Goal: Task Accomplishment & Management: Manage account settings

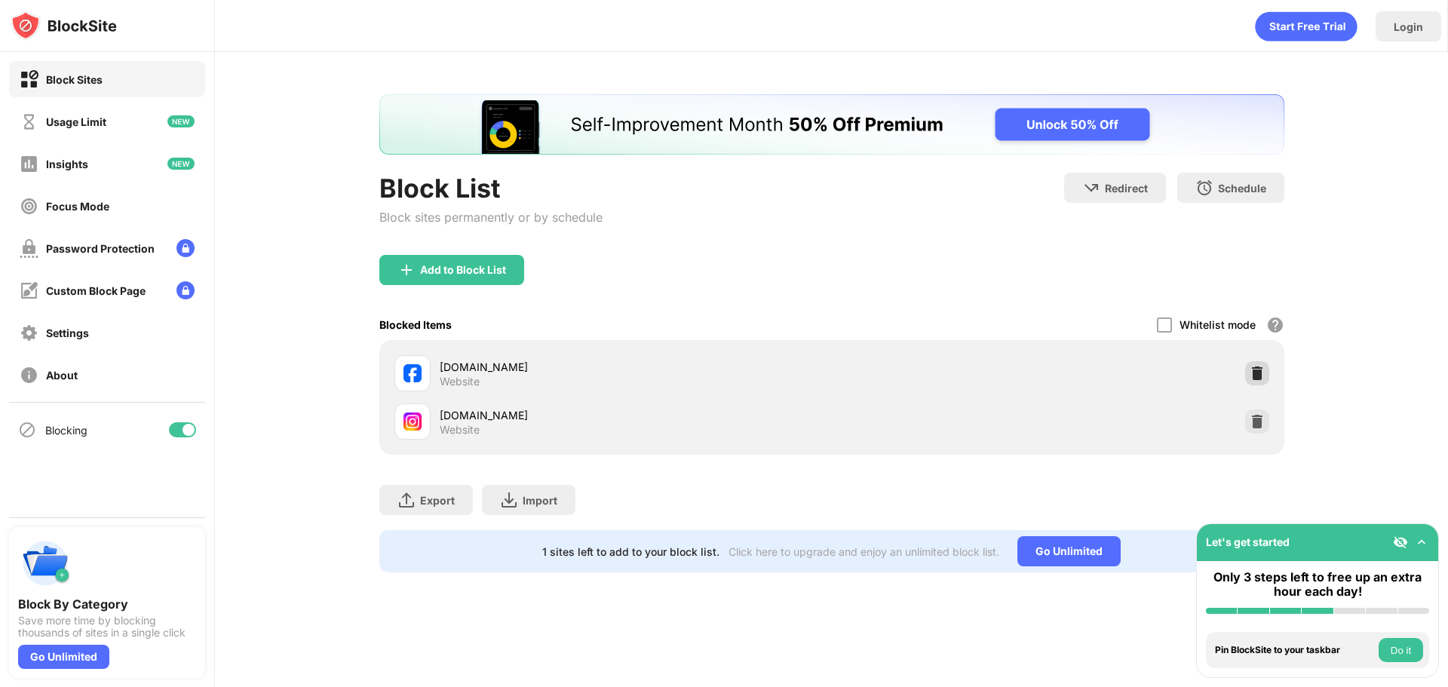
click at [1253, 366] on img at bounding box center [1257, 373] width 15 height 15
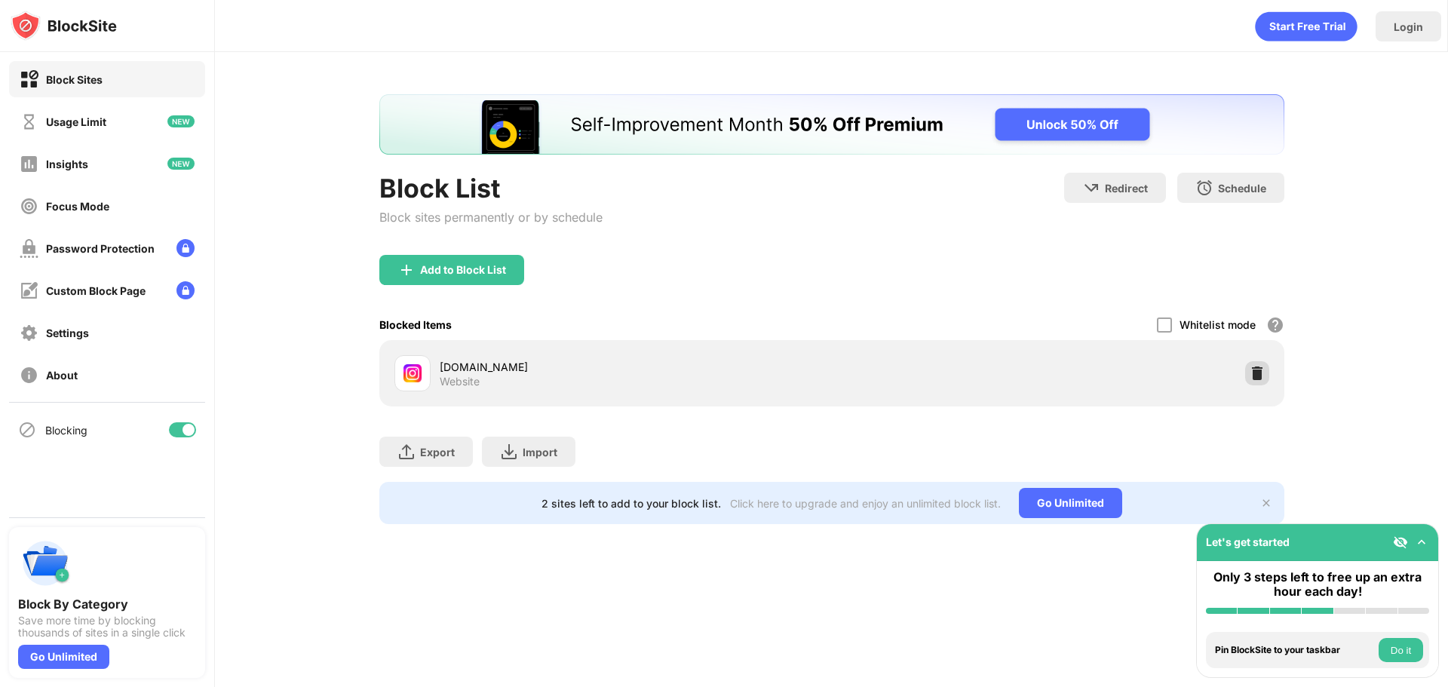
click at [1250, 370] on img at bounding box center [1257, 373] width 15 height 15
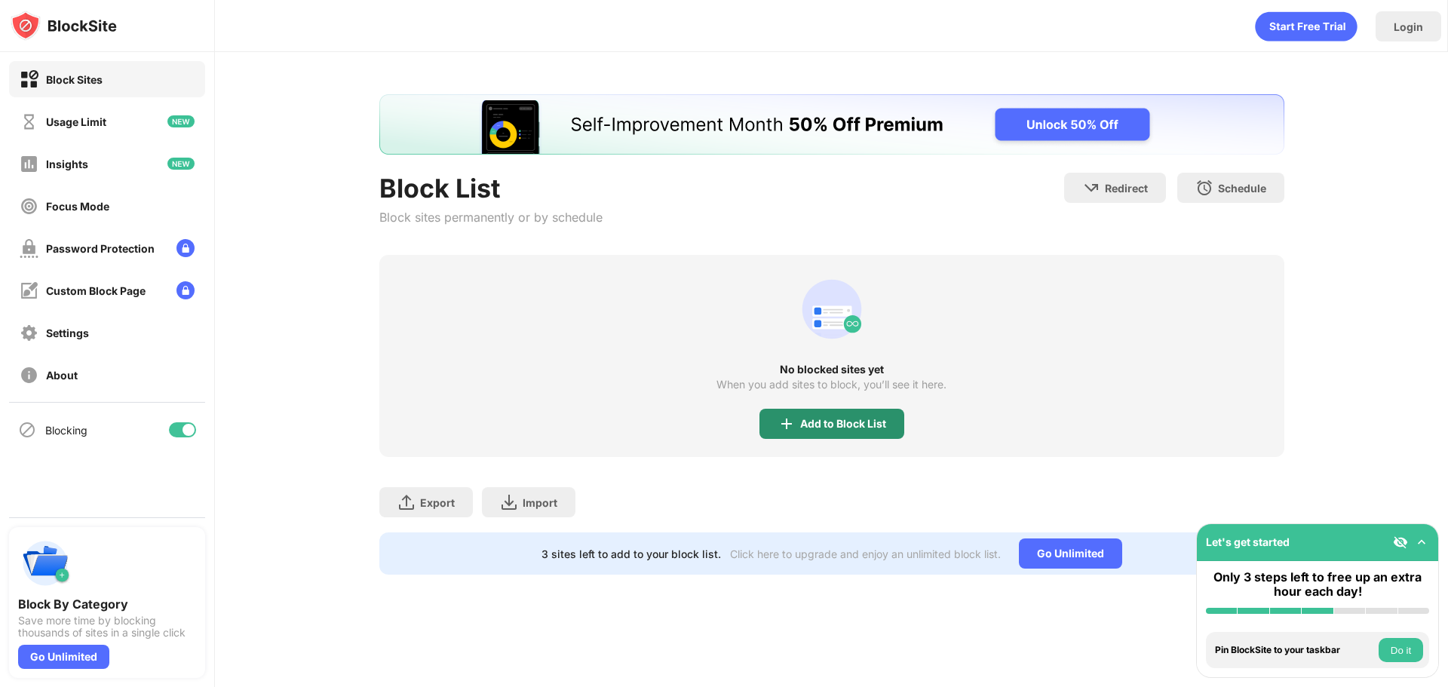
click at [826, 431] on div "Add to Block List" at bounding box center [831, 424] width 145 height 30
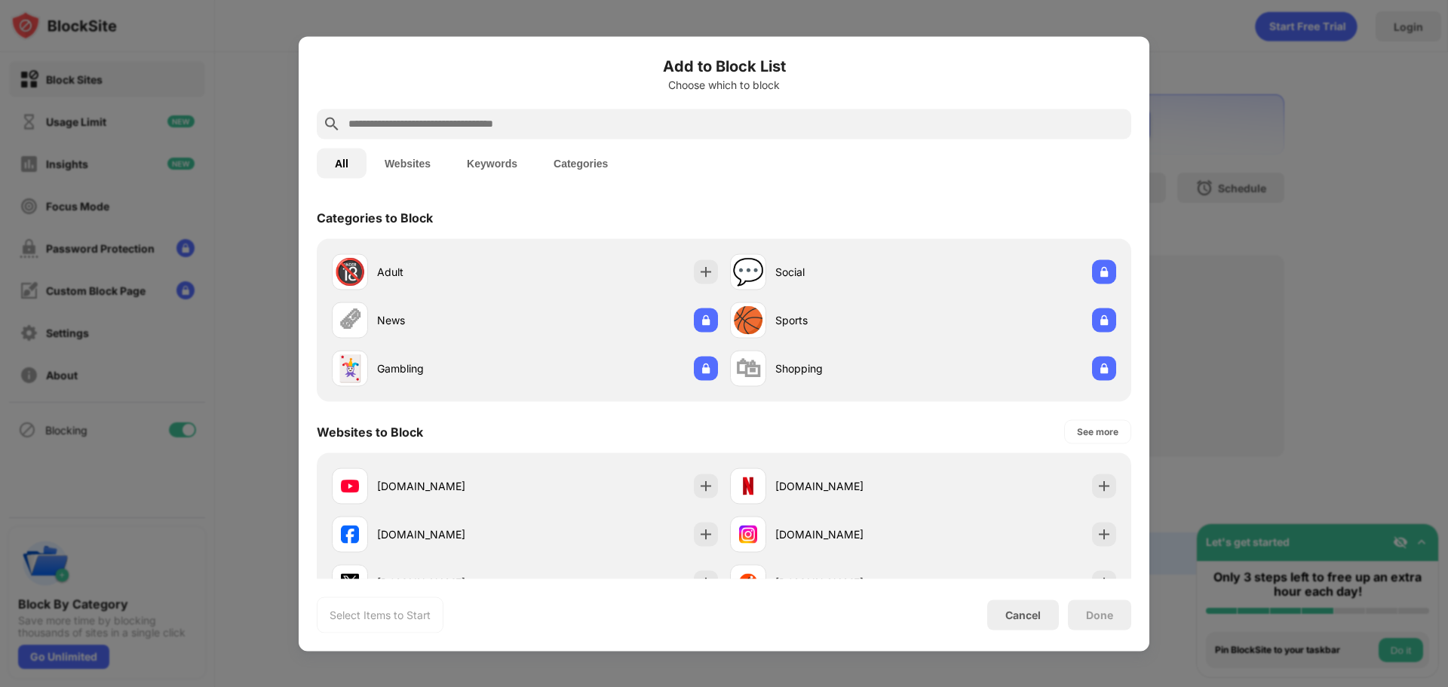
scroll to position [75, 0]
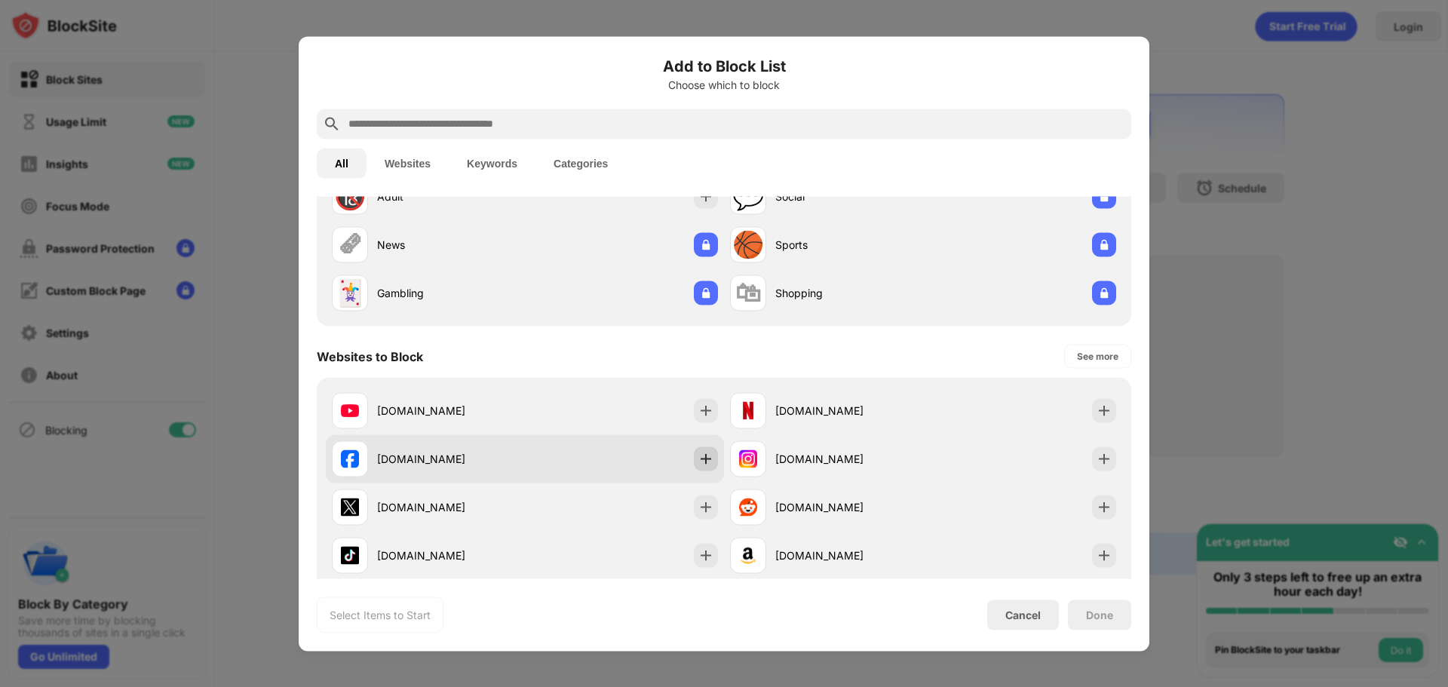
click at [699, 461] on img at bounding box center [705, 458] width 15 height 15
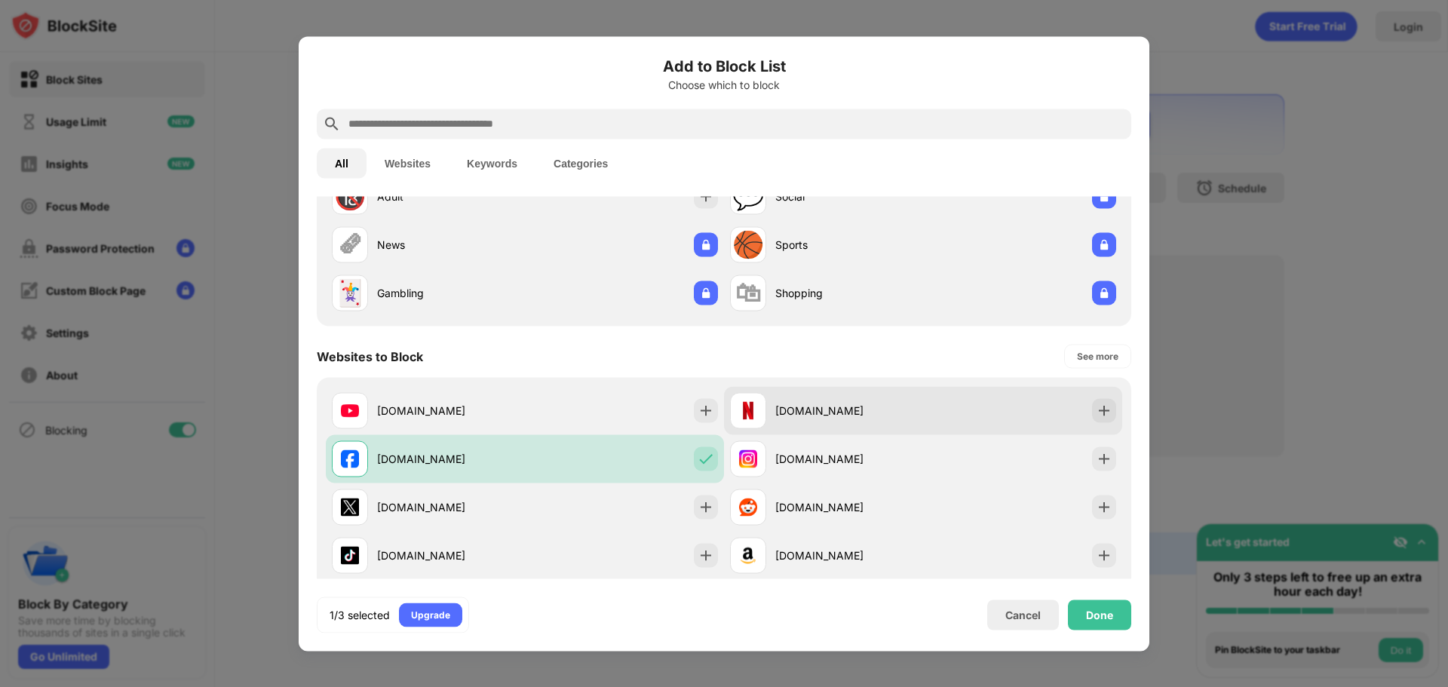
scroll to position [0, 0]
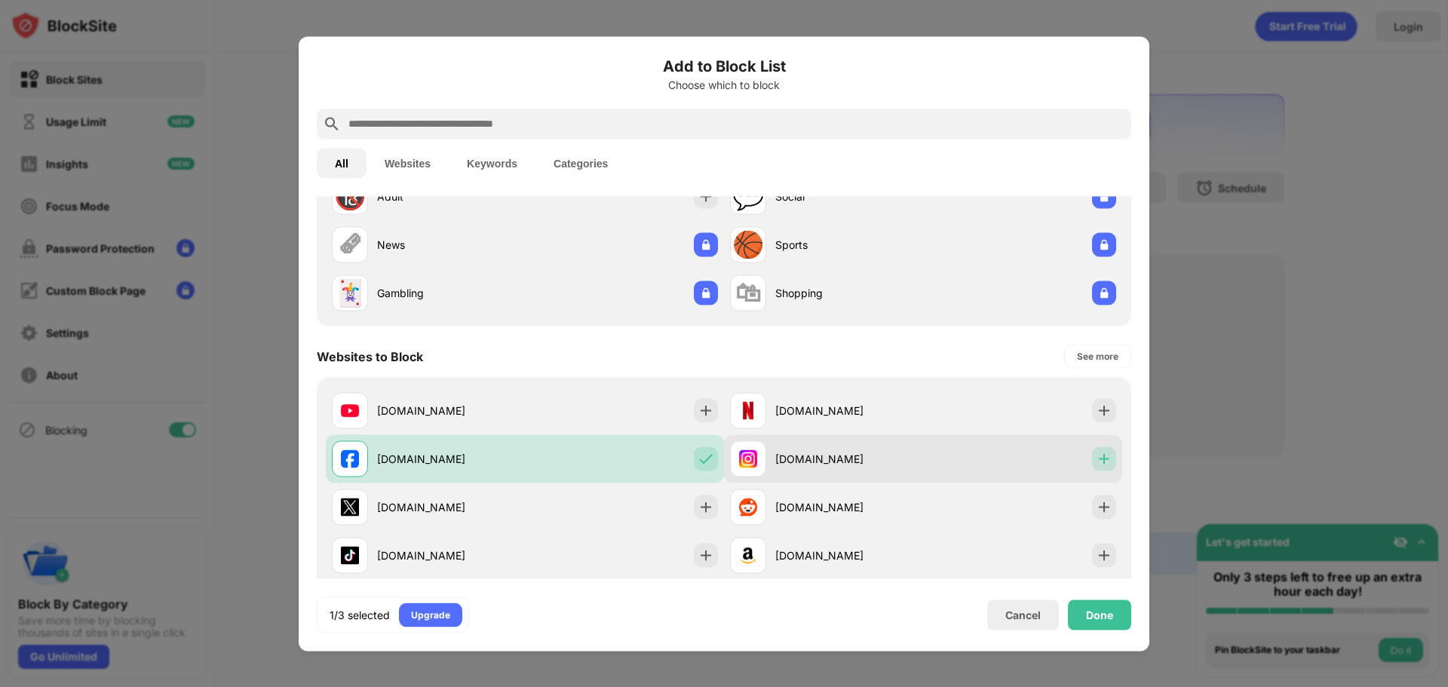
click at [1096, 452] on img at bounding box center [1103, 458] width 15 height 15
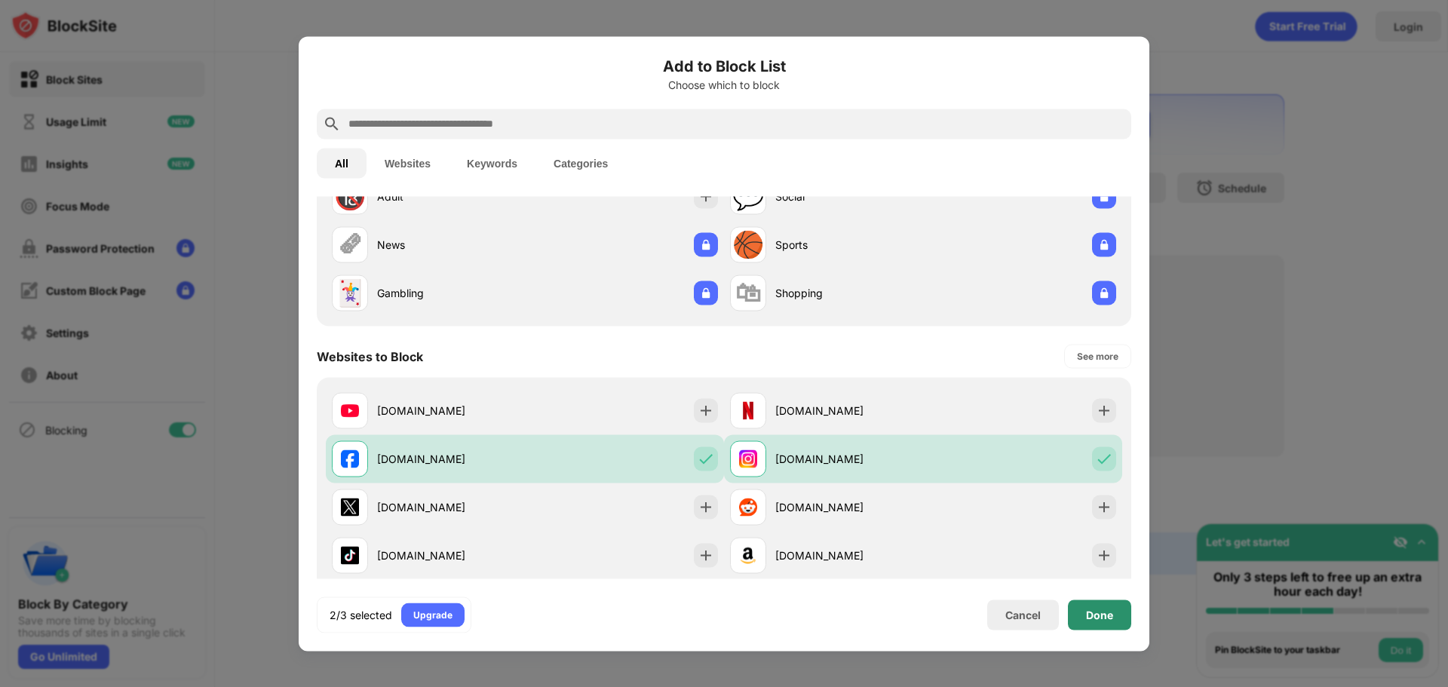
click at [1093, 613] on div "Done" at bounding box center [1099, 615] width 27 height 12
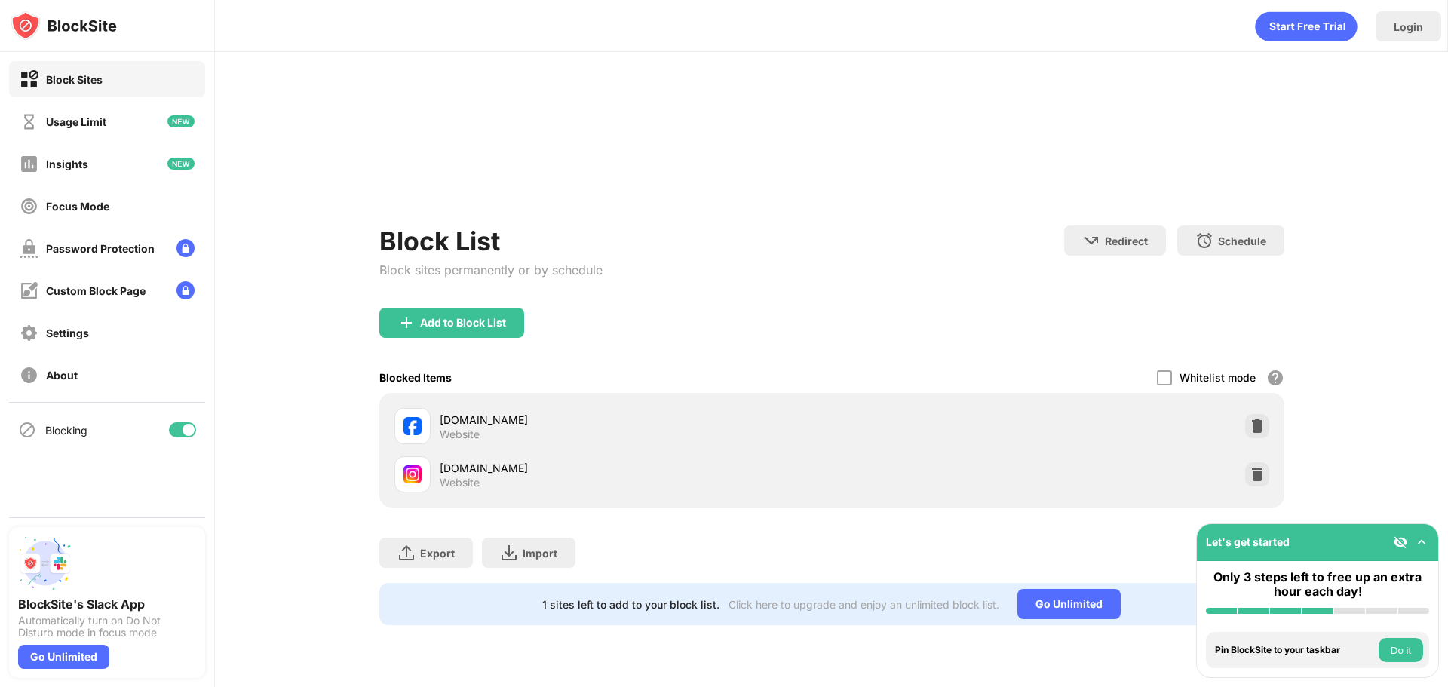
click at [1255, 286] on div "Block List Block sites permanently or by schedule Redirect Choose a site to be …" at bounding box center [831, 359] width 905 height 531
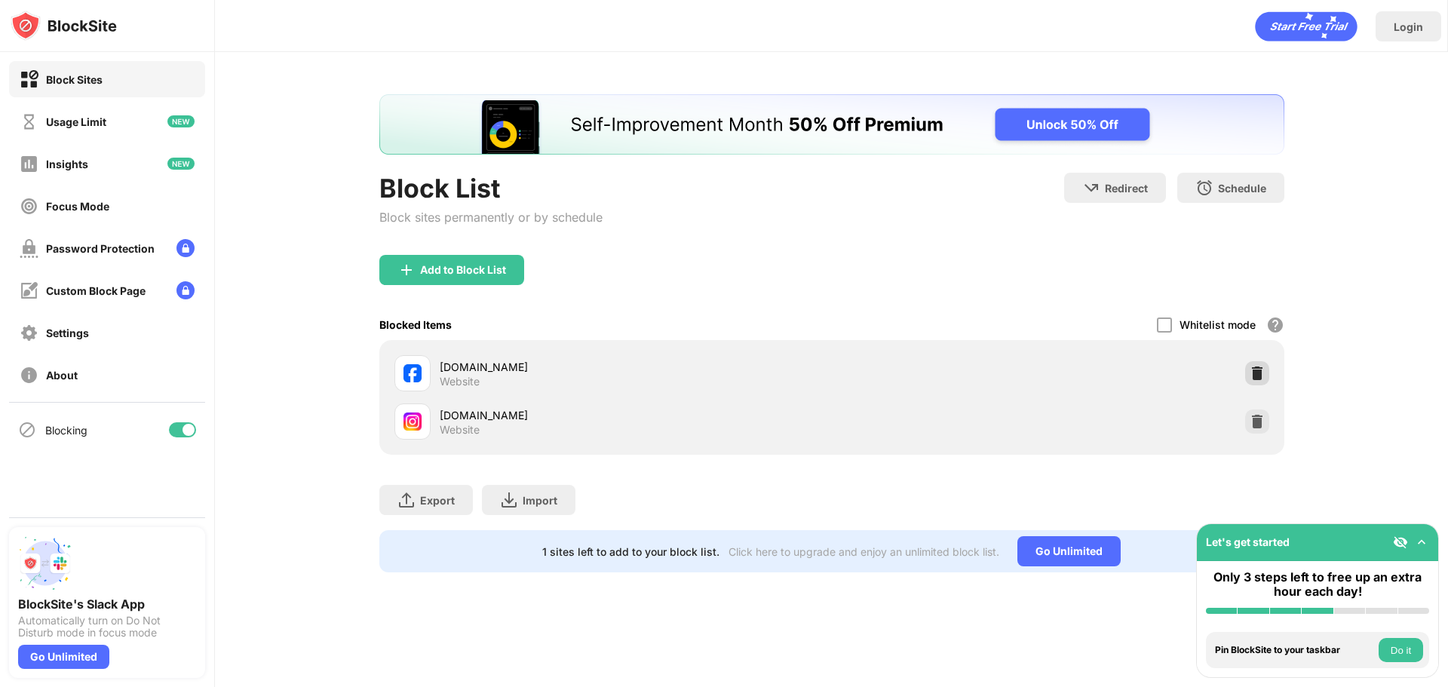
click at [1259, 373] on img at bounding box center [1257, 373] width 15 height 15
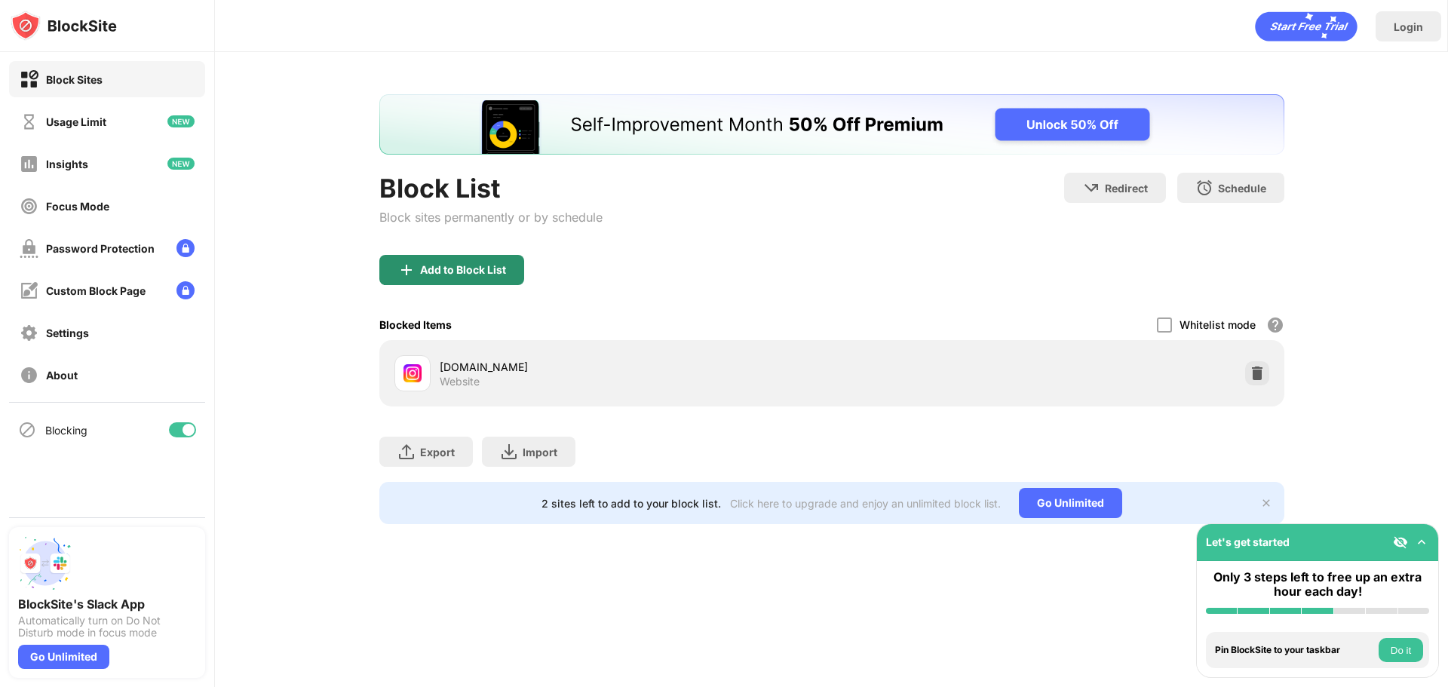
click at [504, 267] on div "Add to Block List" at bounding box center [463, 270] width 86 height 12
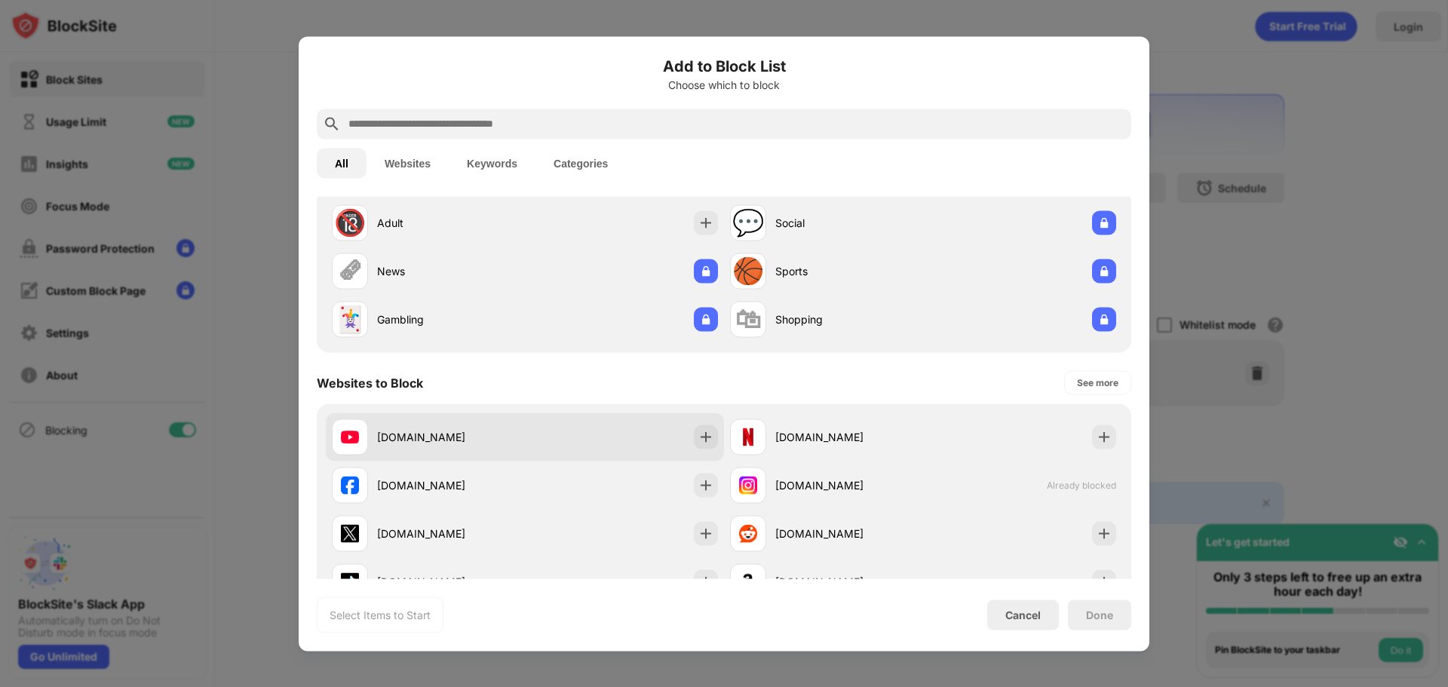
scroll to position [75, 0]
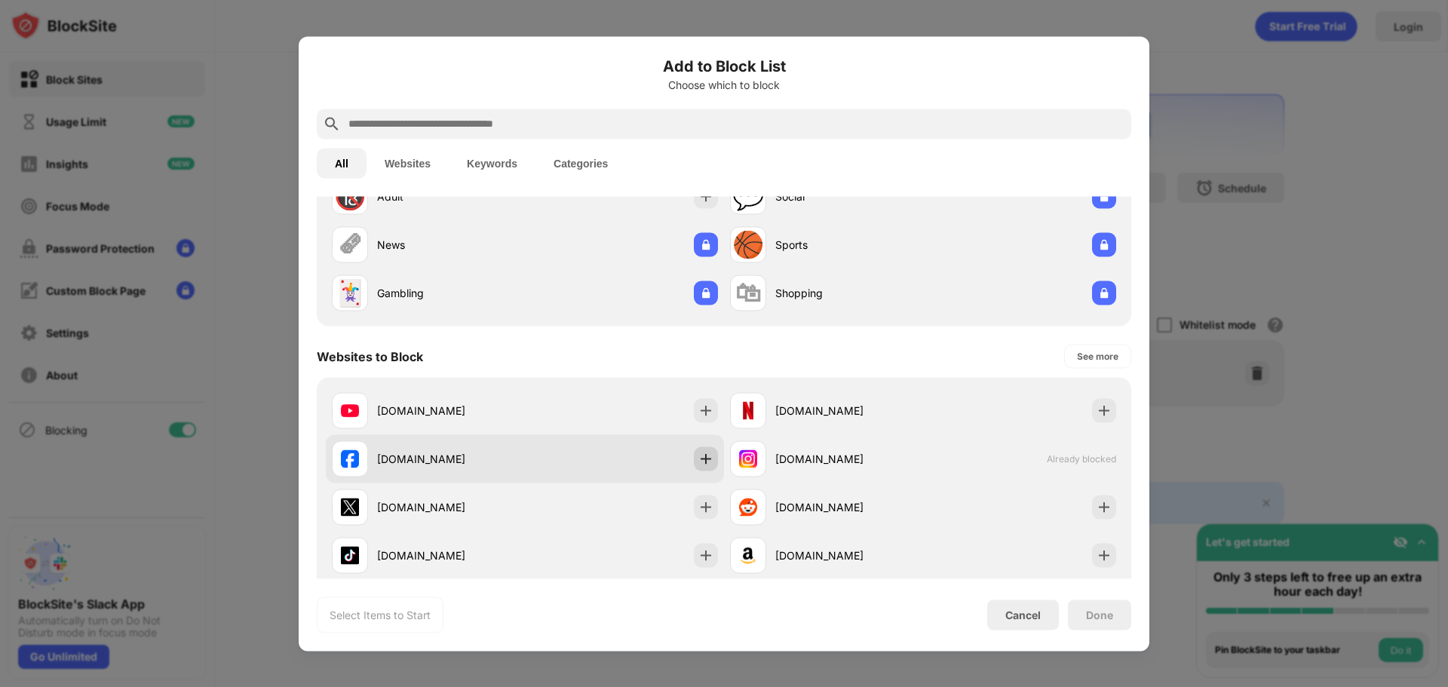
click at [699, 462] on img at bounding box center [705, 458] width 15 height 15
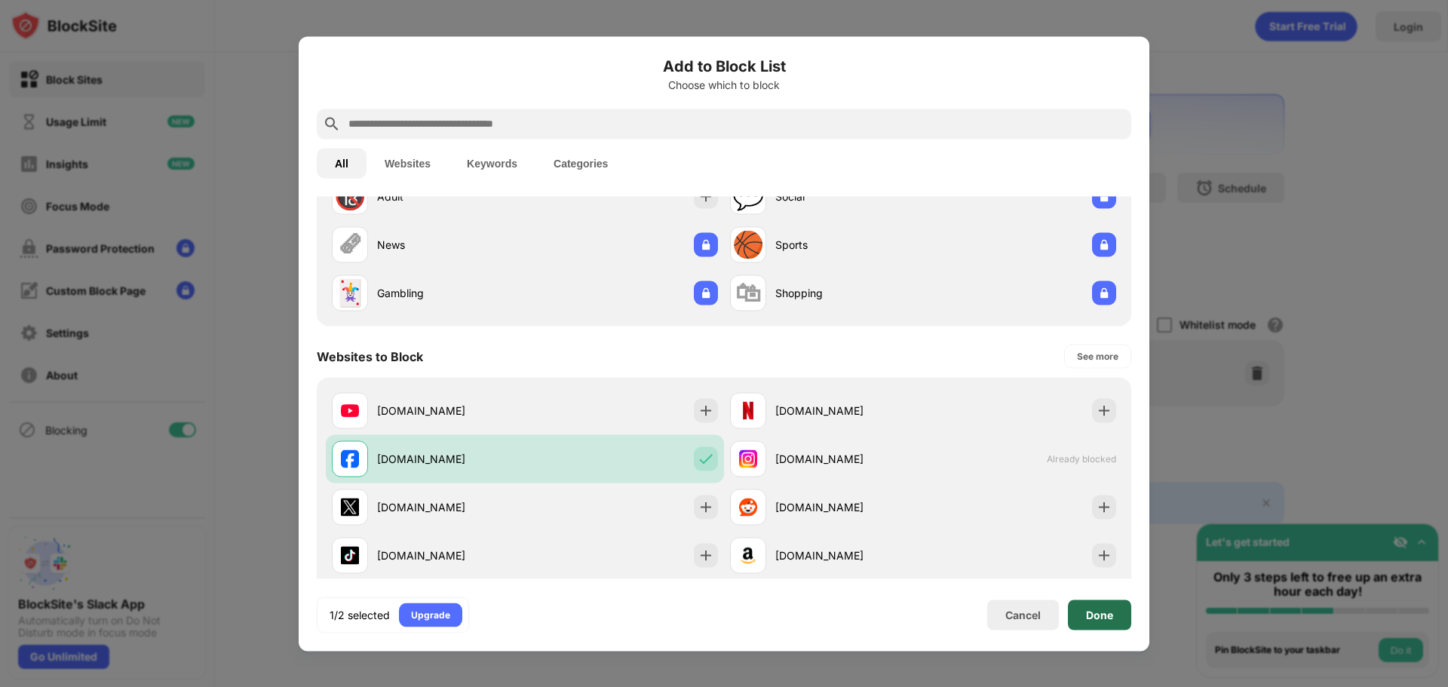
click at [1110, 617] on div "Done" at bounding box center [1099, 615] width 27 height 12
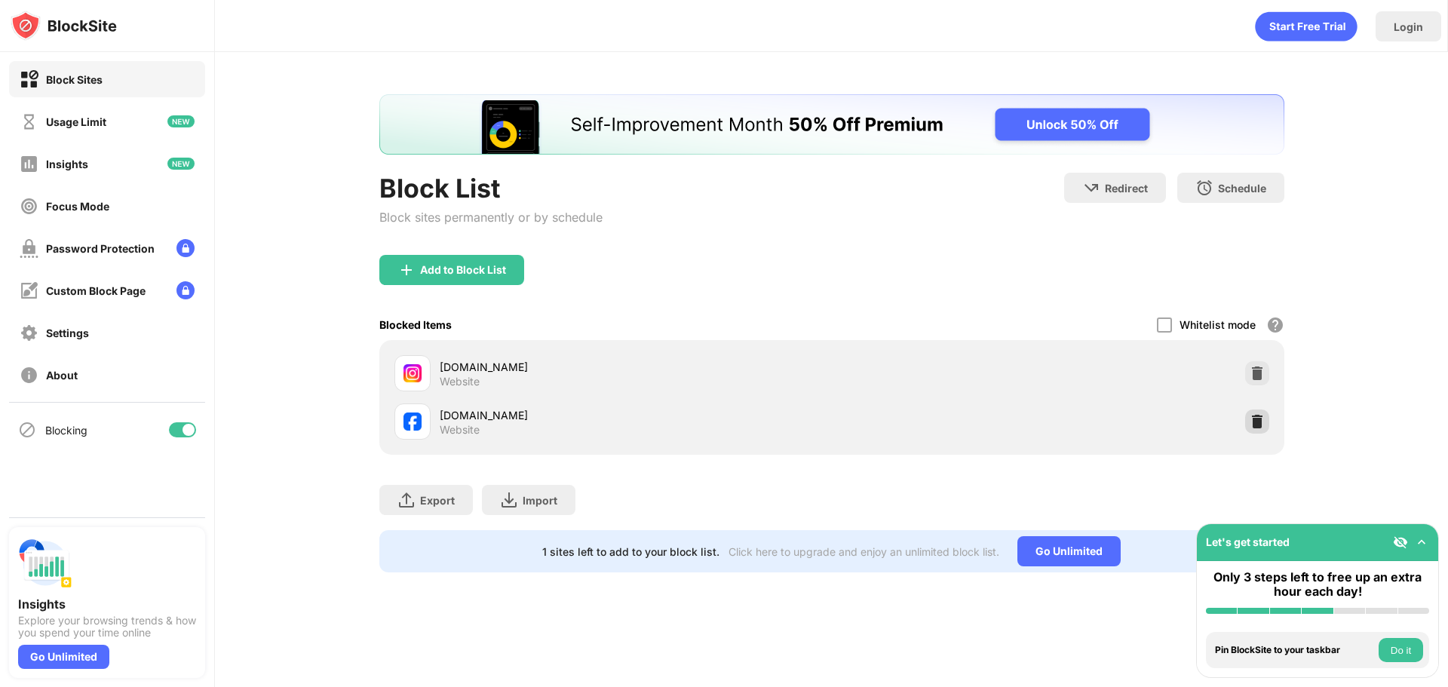
click at [1253, 420] on img at bounding box center [1257, 421] width 15 height 15
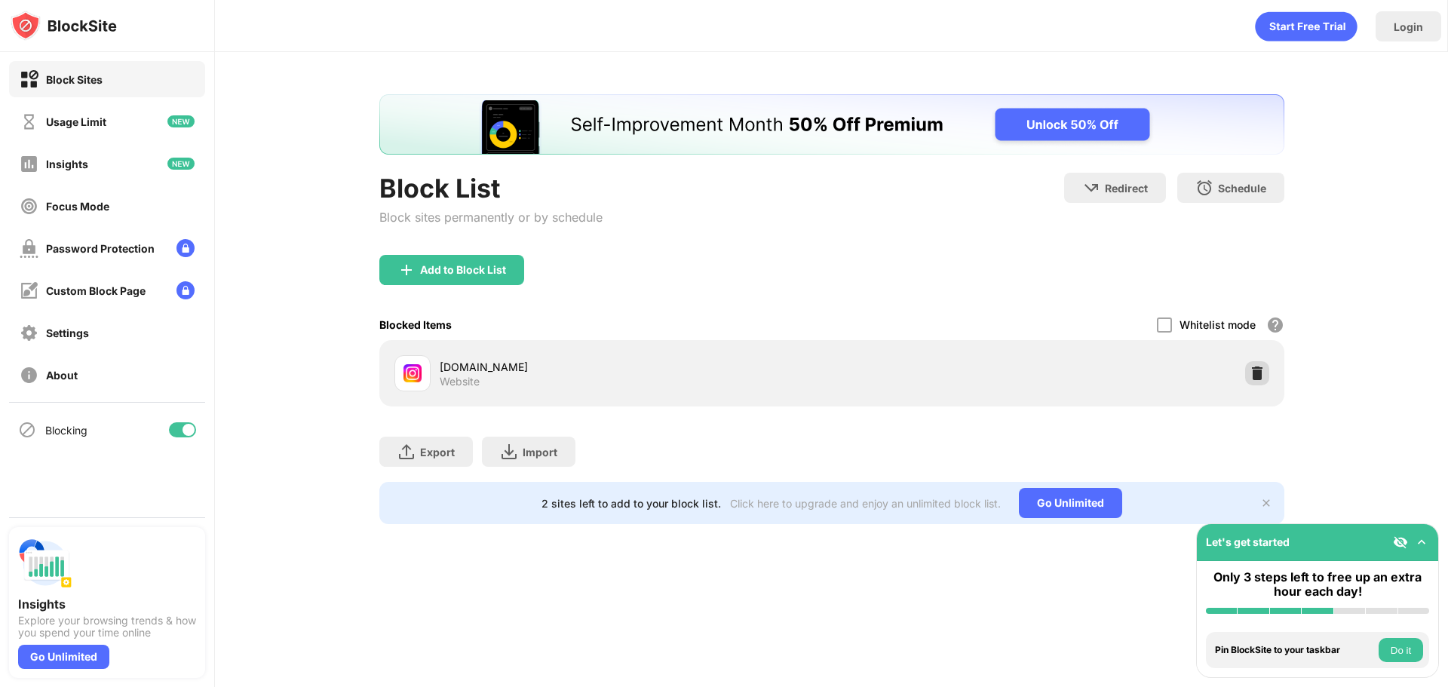
click at [1257, 373] on img at bounding box center [1257, 373] width 15 height 15
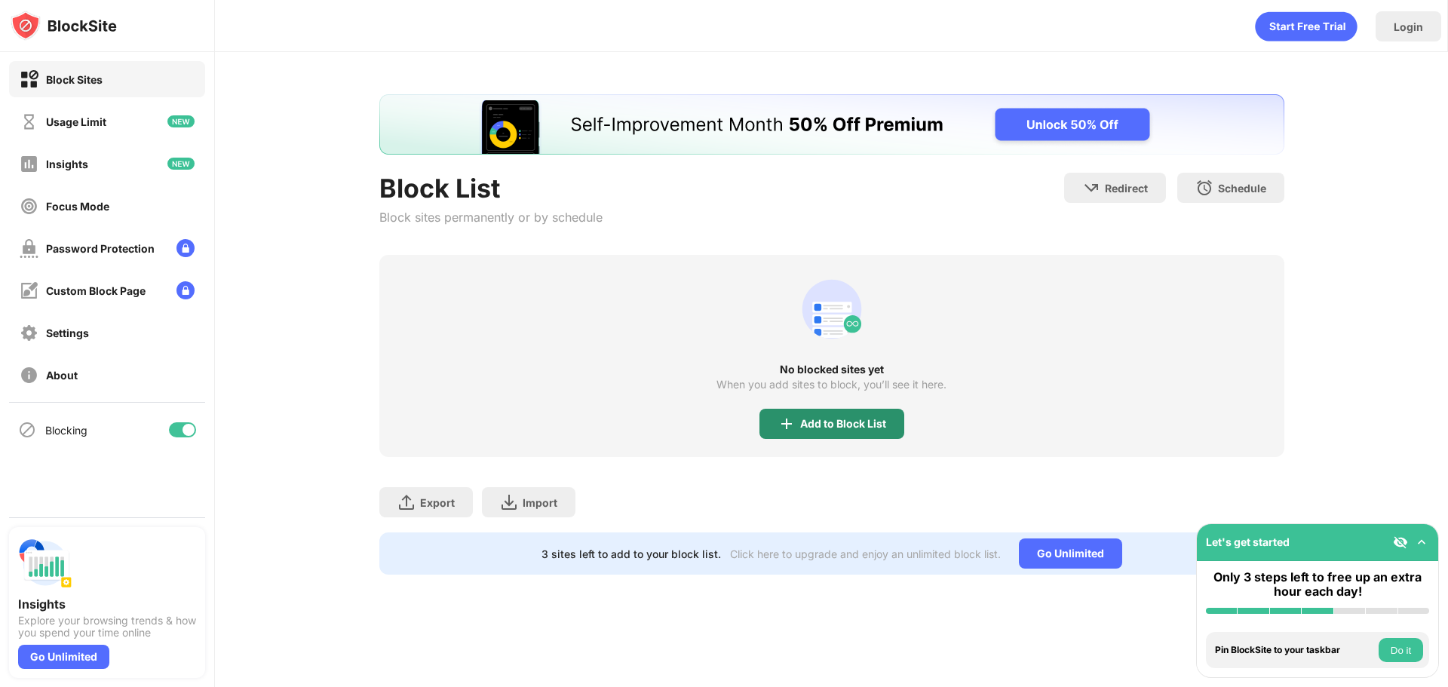
click at [828, 422] on div "Add to Block List" at bounding box center [843, 424] width 86 height 12
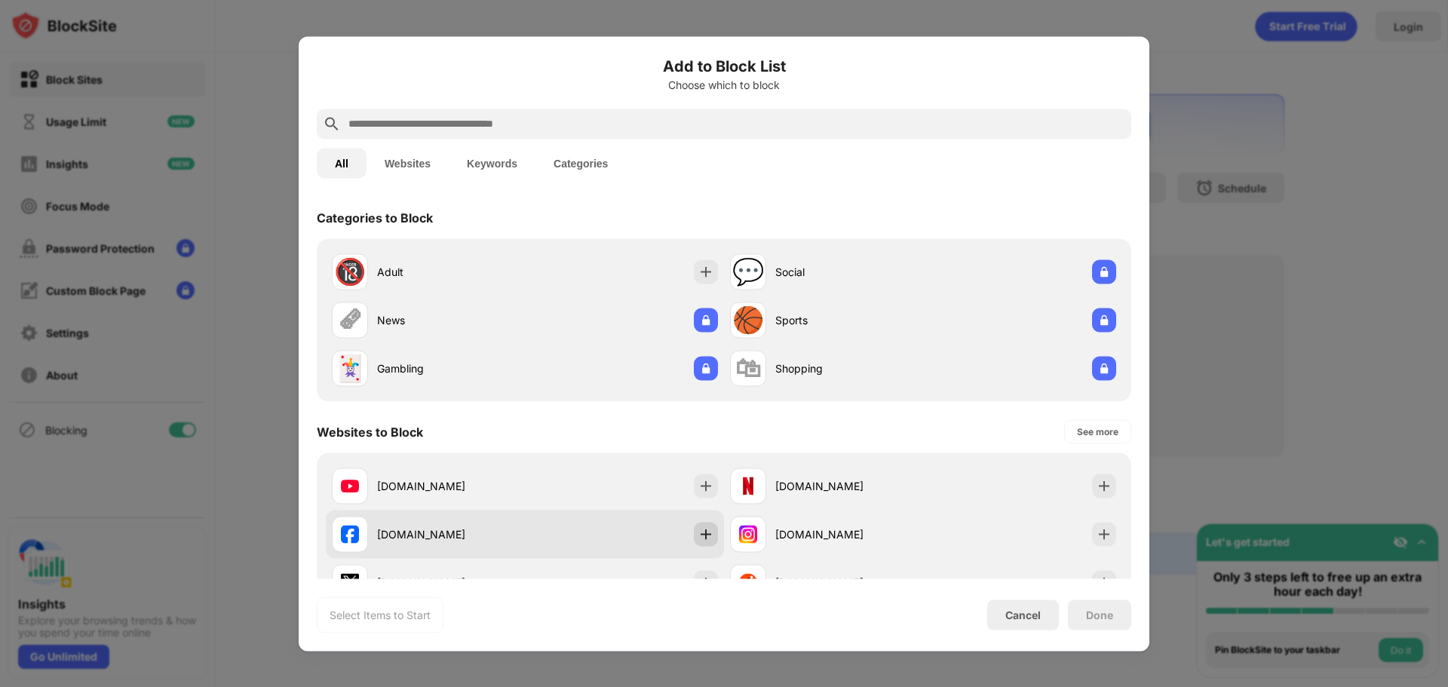
click at [704, 534] on img at bounding box center [705, 533] width 15 height 15
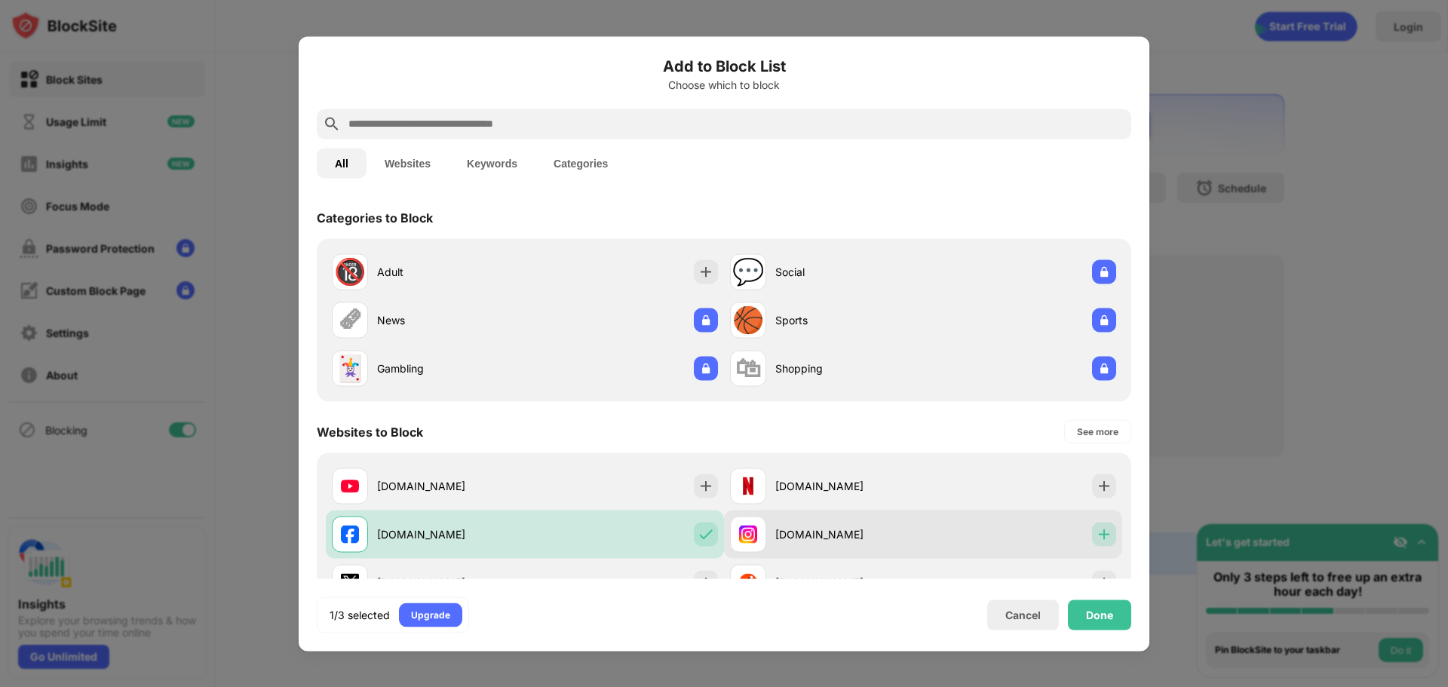
click at [1096, 531] on img at bounding box center [1103, 533] width 15 height 15
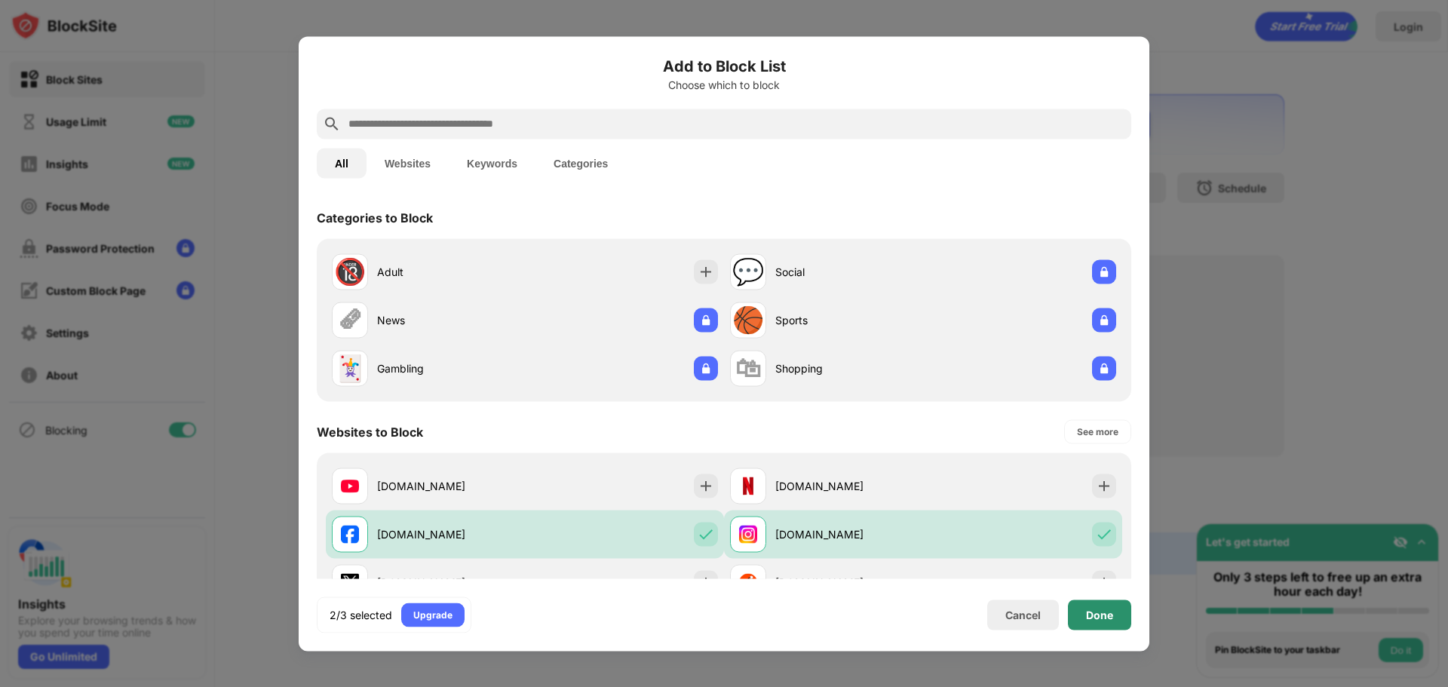
click at [1094, 617] on div "Done" at bounding box center [1099, 615] width 27 height 12
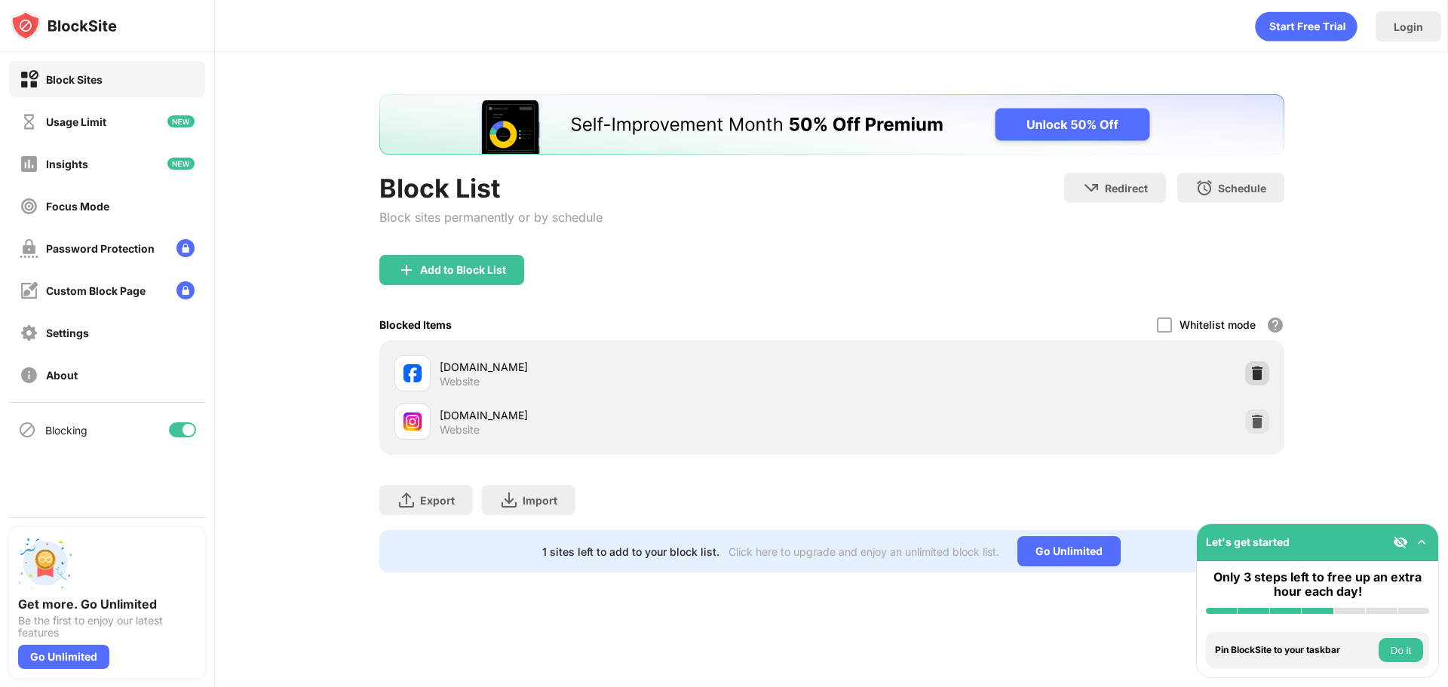
click at [1253, 376] on img at bounding box center [1257, 373] width 15 height 15
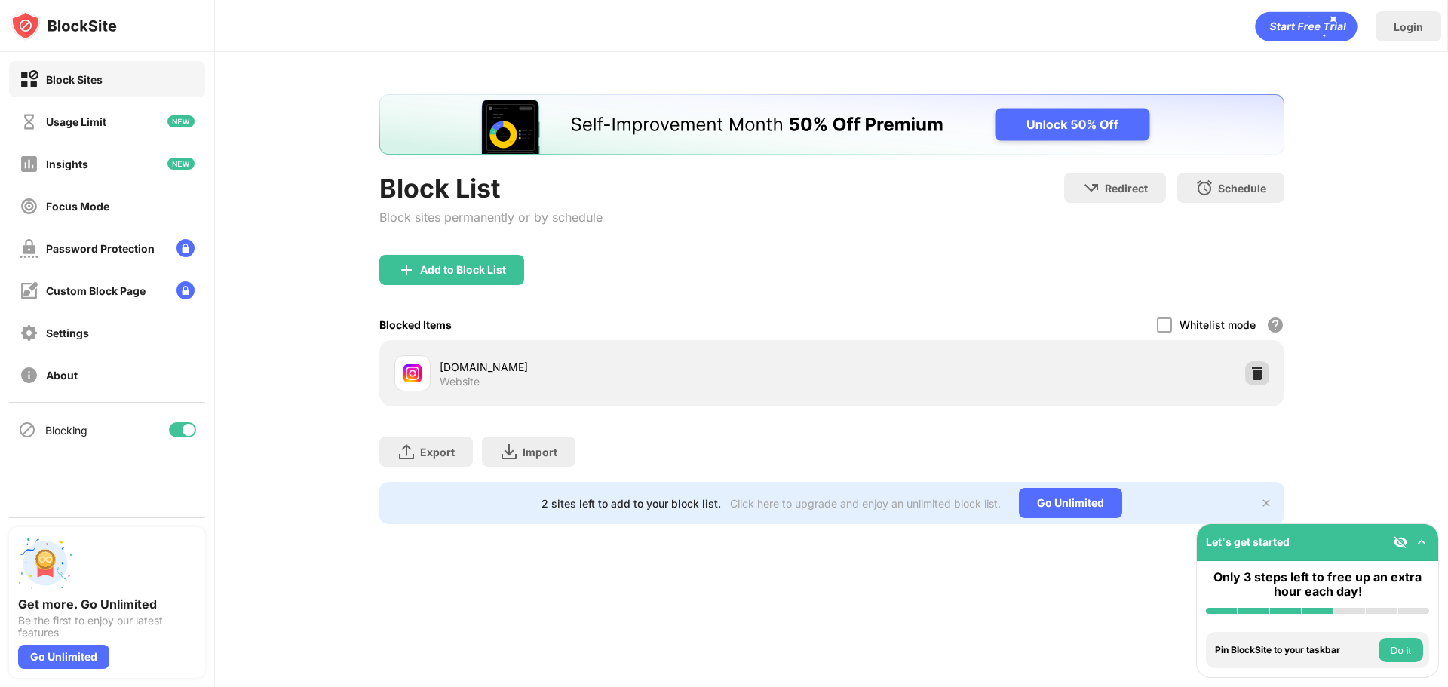
click at [1260, 374] on img at bounding box center [1257, 373] width 15 height 15
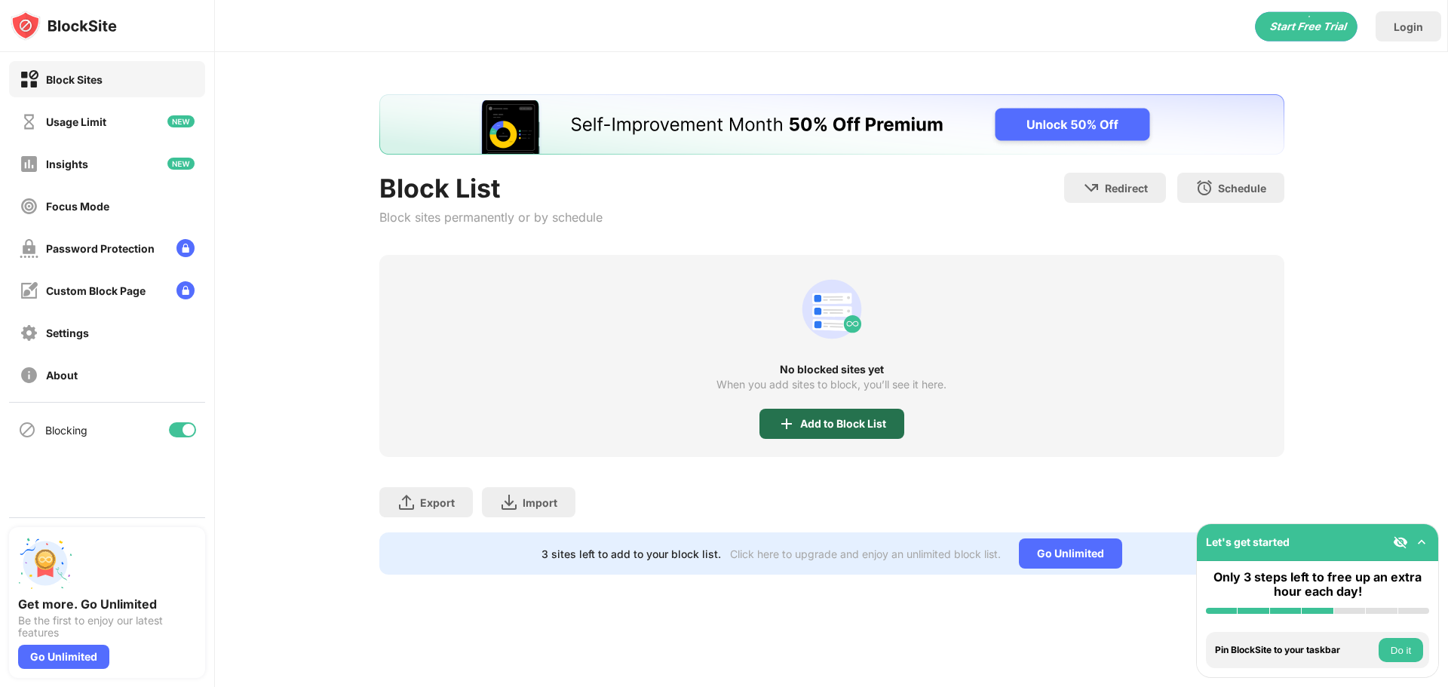
click at [839, 427] on div "Add to Block List" at bounding box center [843, 424] width 86 height 12
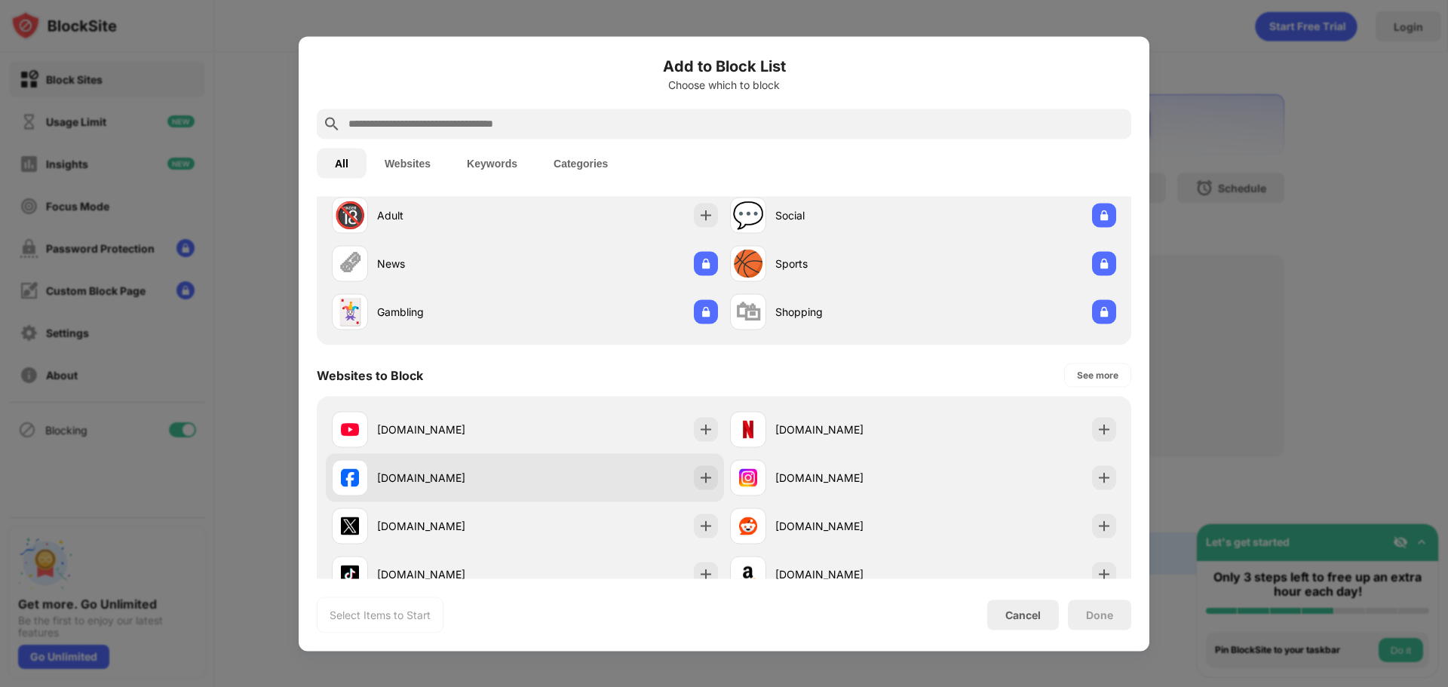
scroll to position [75, 0]
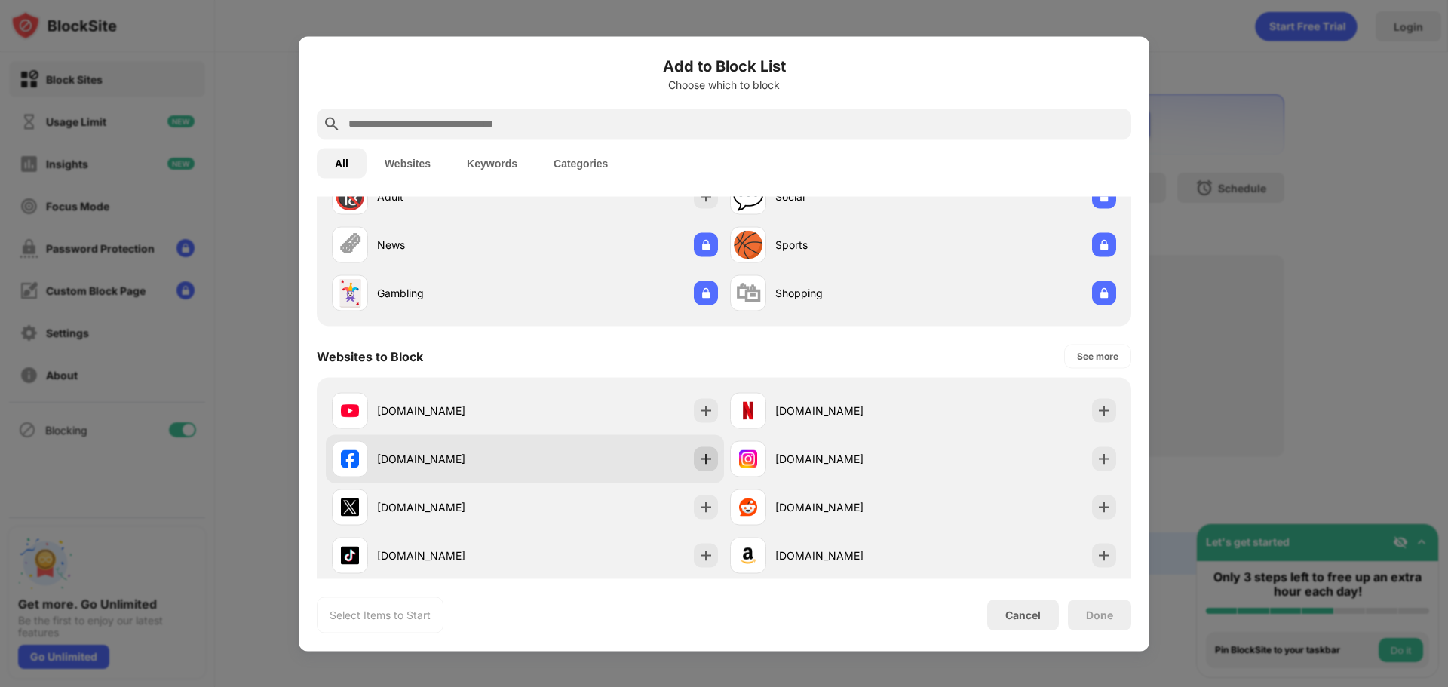
click at [699, 463] on img at bounding box center [705, 458] width 15 height 15
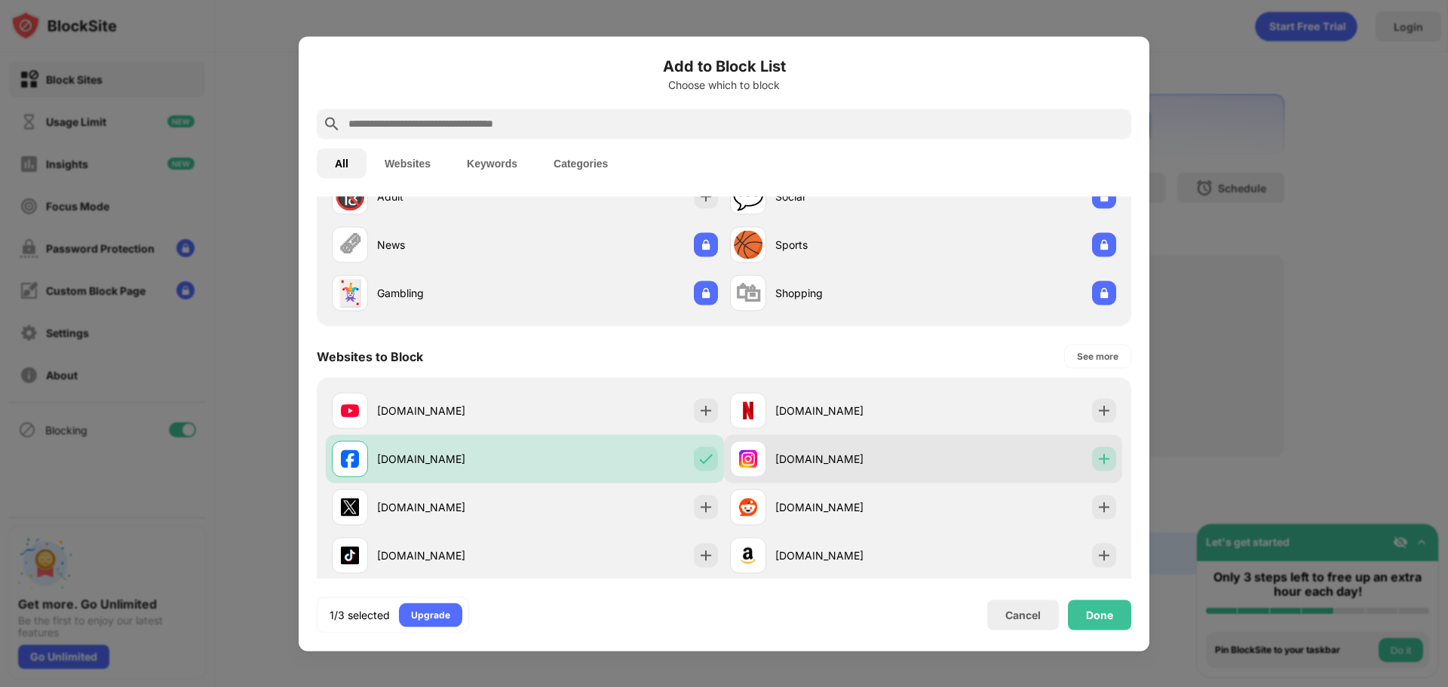
click at [1097, 462] on img at bounding box center [1103, 458] width 15 height 15
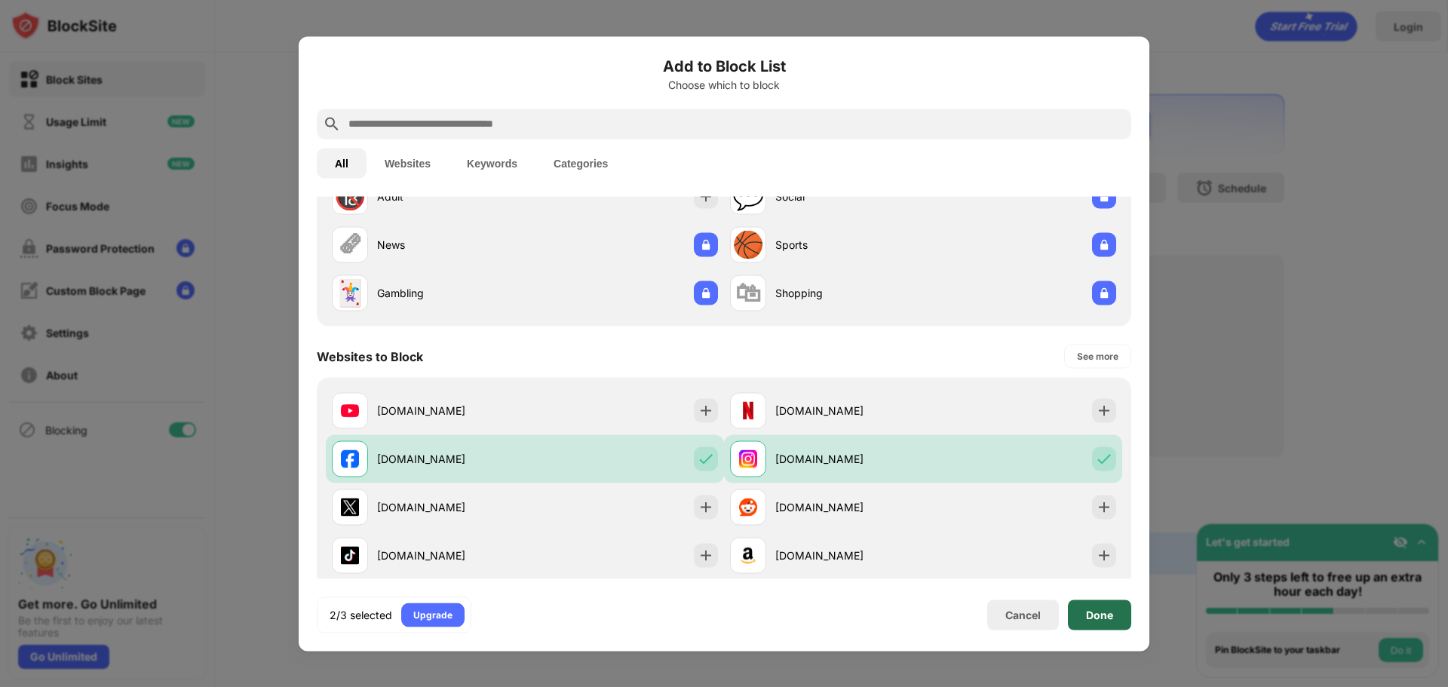
click at [1100, 617] on div "Done" at bounding box center [1099, 615] width 27 height 12
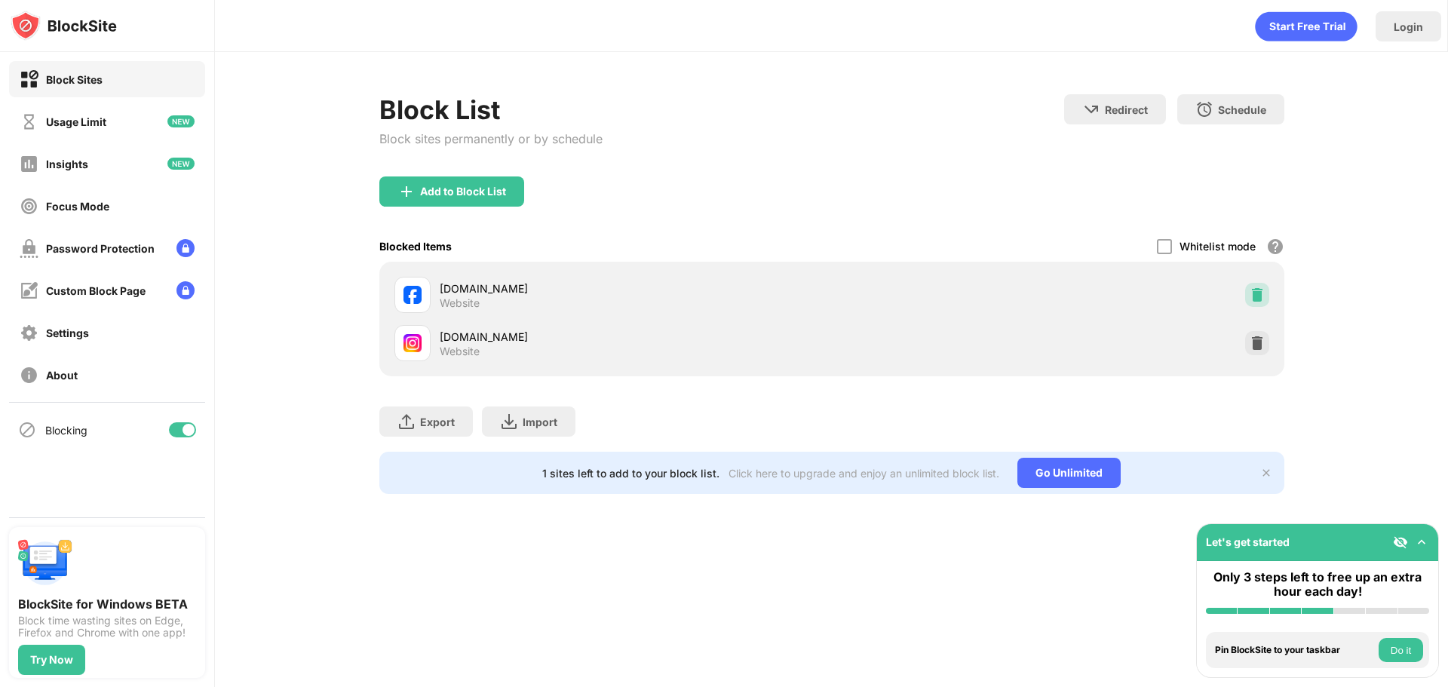
click at [1261, 299] on div "Block List Block sites permanently or by schedule Redirect Choose a site to be …" at bounding box center [831, 294] width 905 height 400
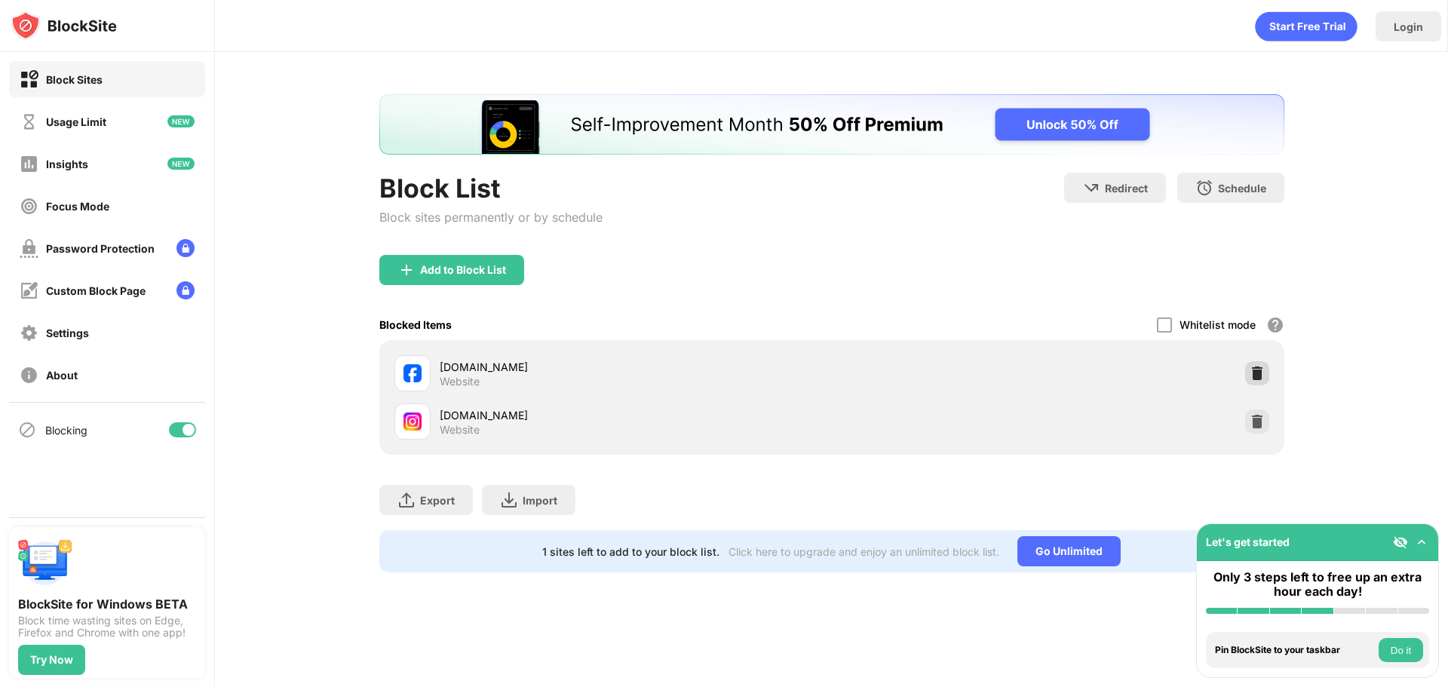
click at [1261, 382] on div at bounding box center [1257, 373] width 24 height 24
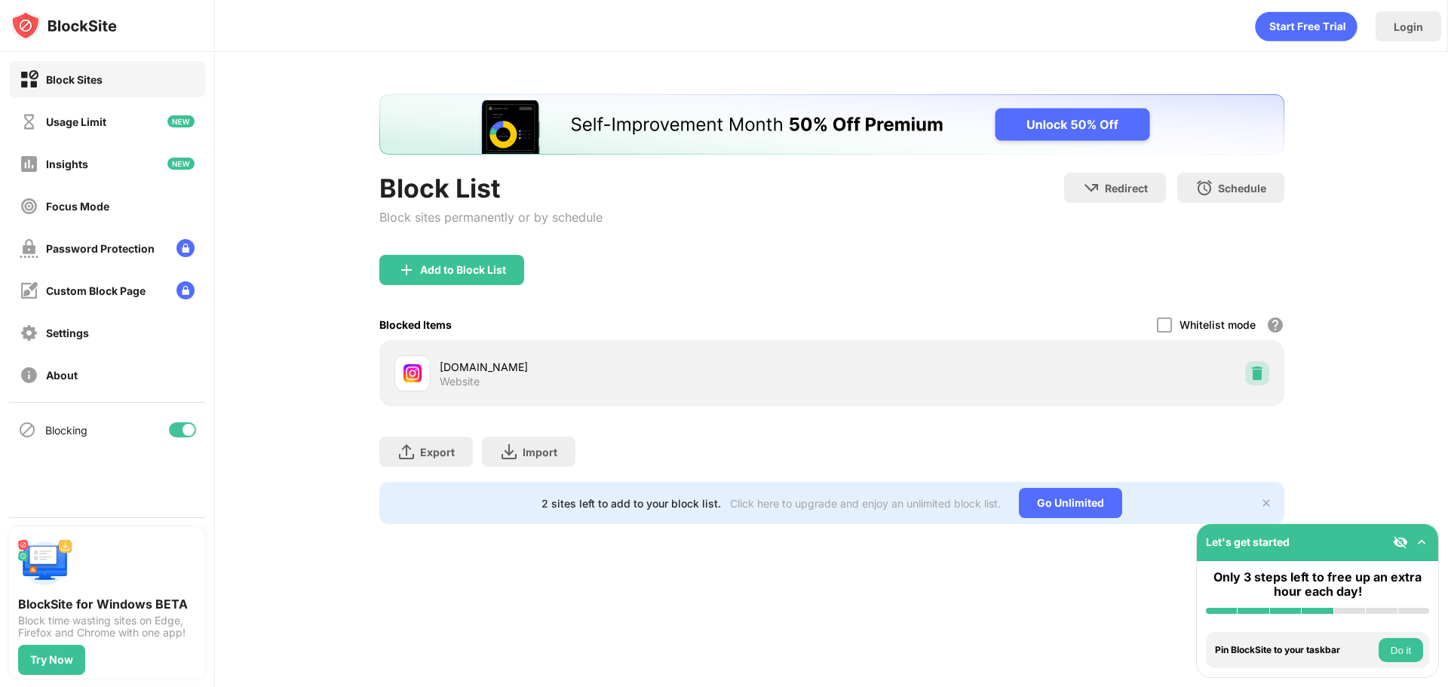
click at [1256, 375] on img at bounding box center [1257, 373] width 15 height 15
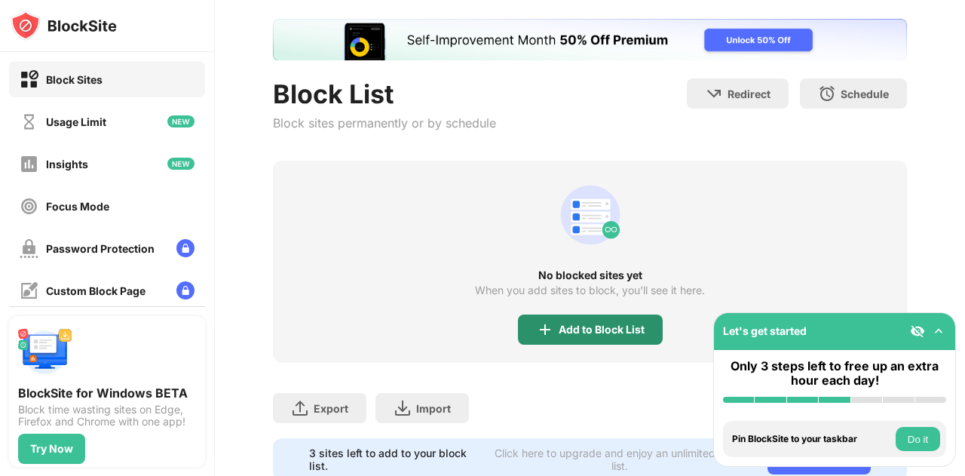
click at [572, 331] on div "Add to Block List" at bounding box center [602, 330] width 86 height 12
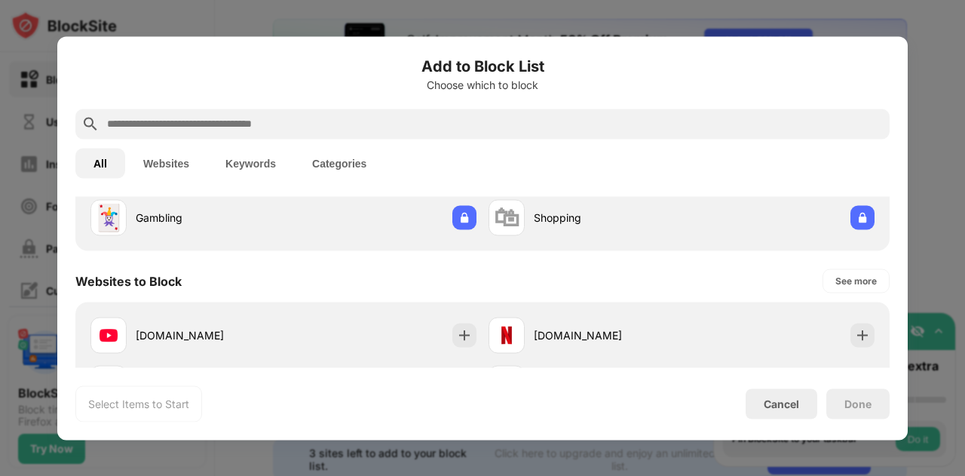
scroll to position [302, 0]
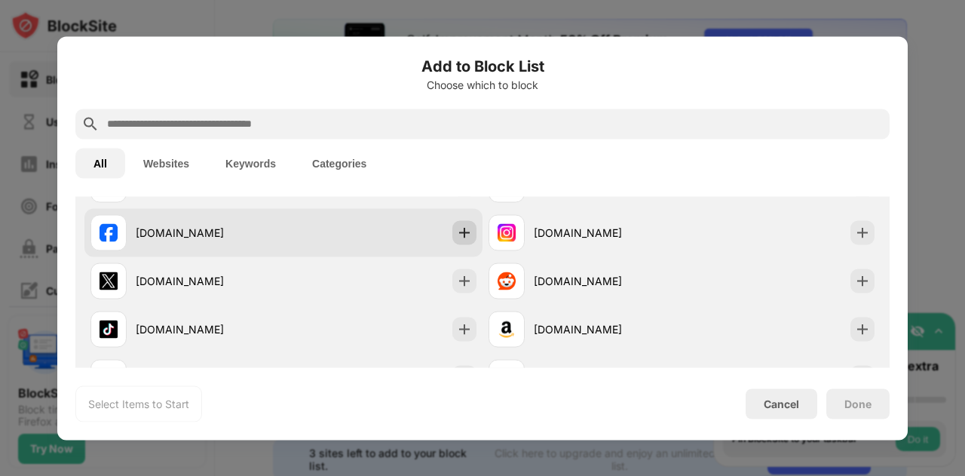
click at [458, 235] on img at bounding box center [464, 232] width 15 height 15
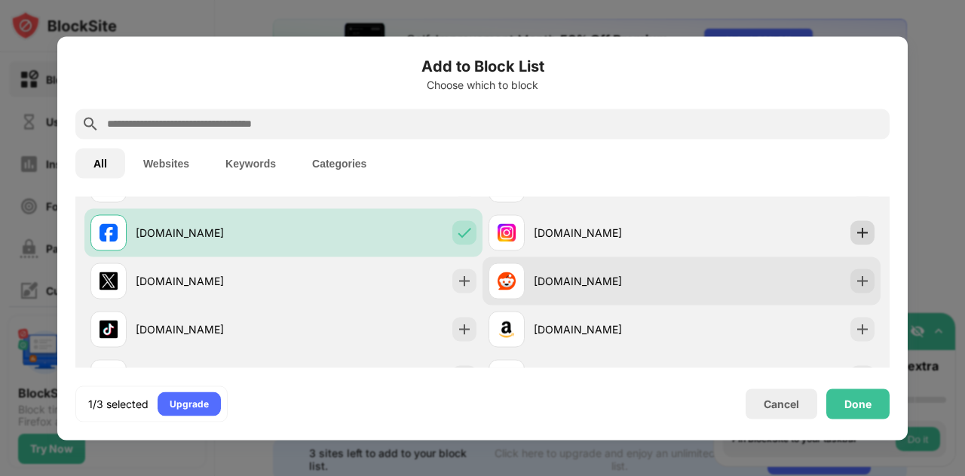
click at [855, 233] on img at bounding box center [862, 232] width 15 height 15
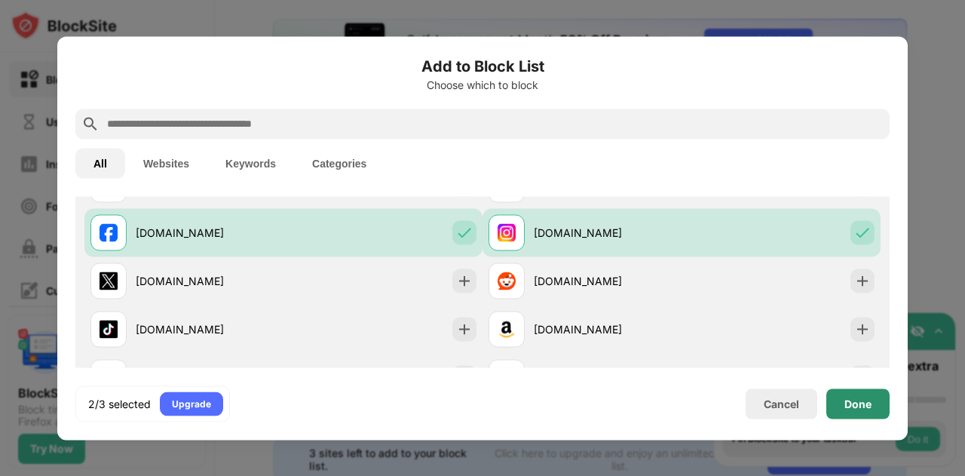
click at [851, 401] on div "Done" at bounding box center [858, 403] width 27 height 12
